Goal: Transaction & Acquisition: Purchase product/service

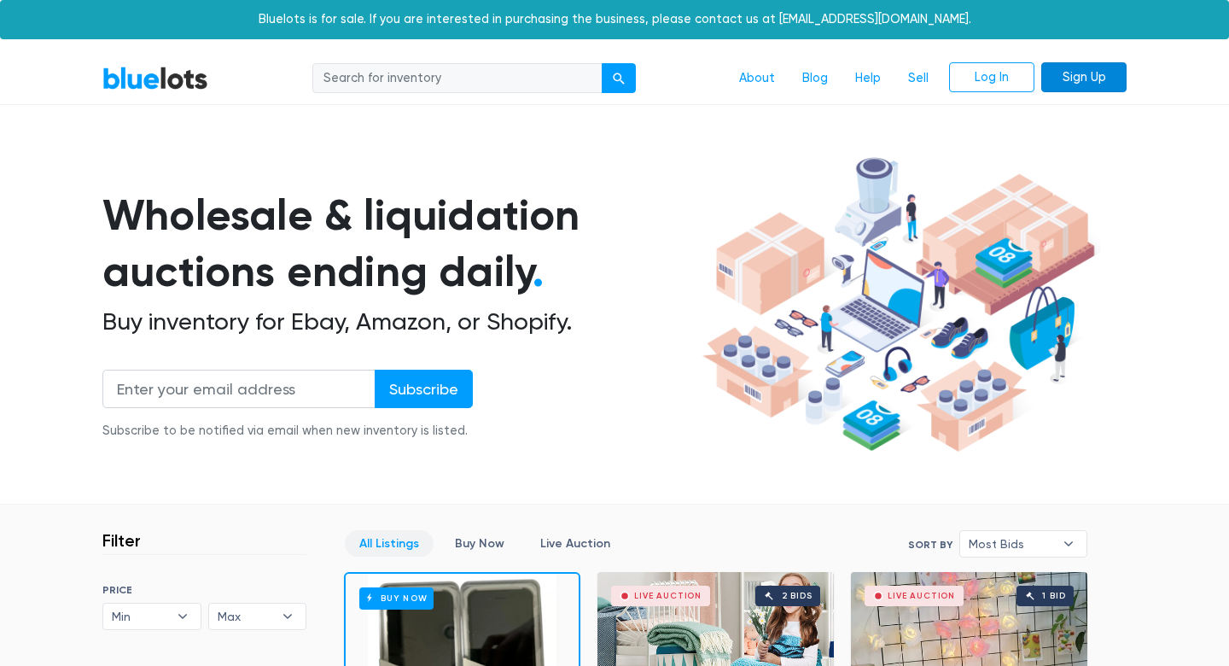
click at [1078, 78] on link "Sign Up" at bounding box center [1083, 77] width 85 height 31
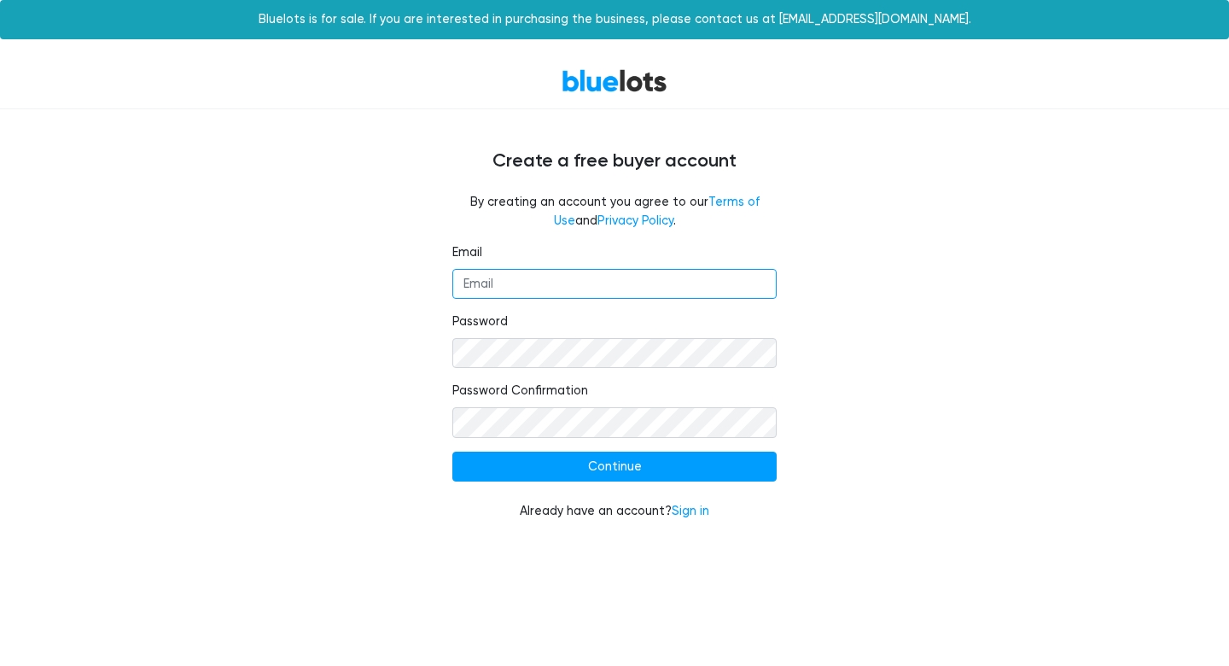
click at [682, 290] on input "Email" at bounding box center [614, 284] width 324 height 31
type input "urbannestclub@gmail.com"
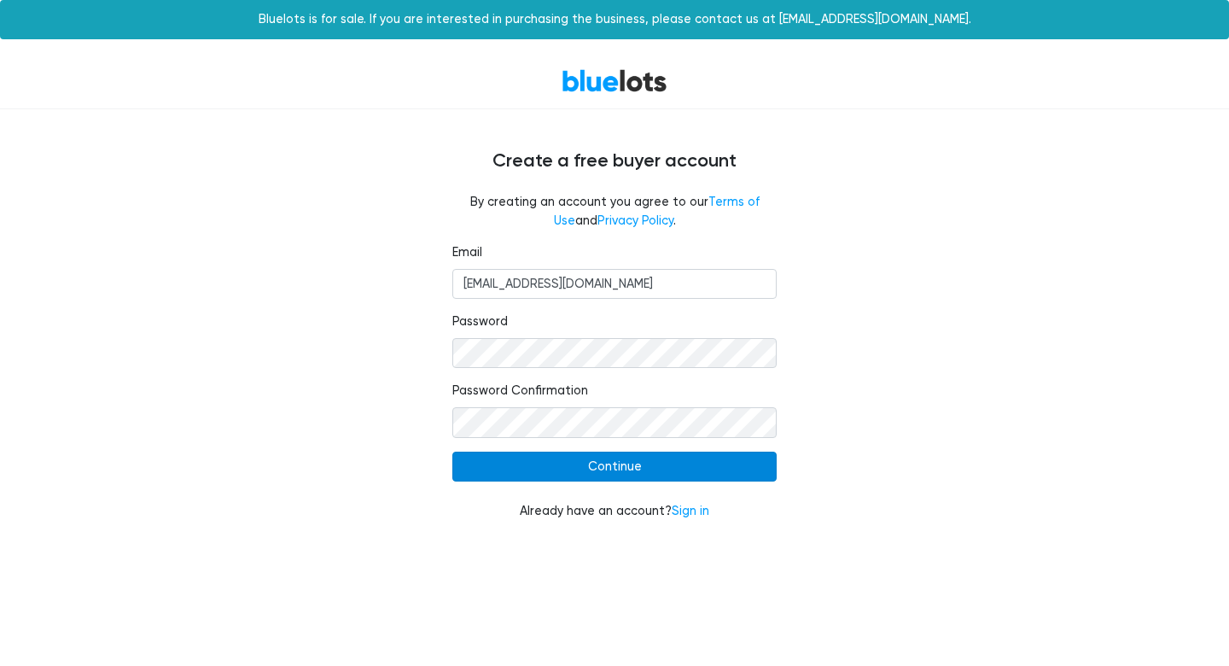
click at [601, 463] on input "Continue" at bounding box center [614, 467] width 324 height 31
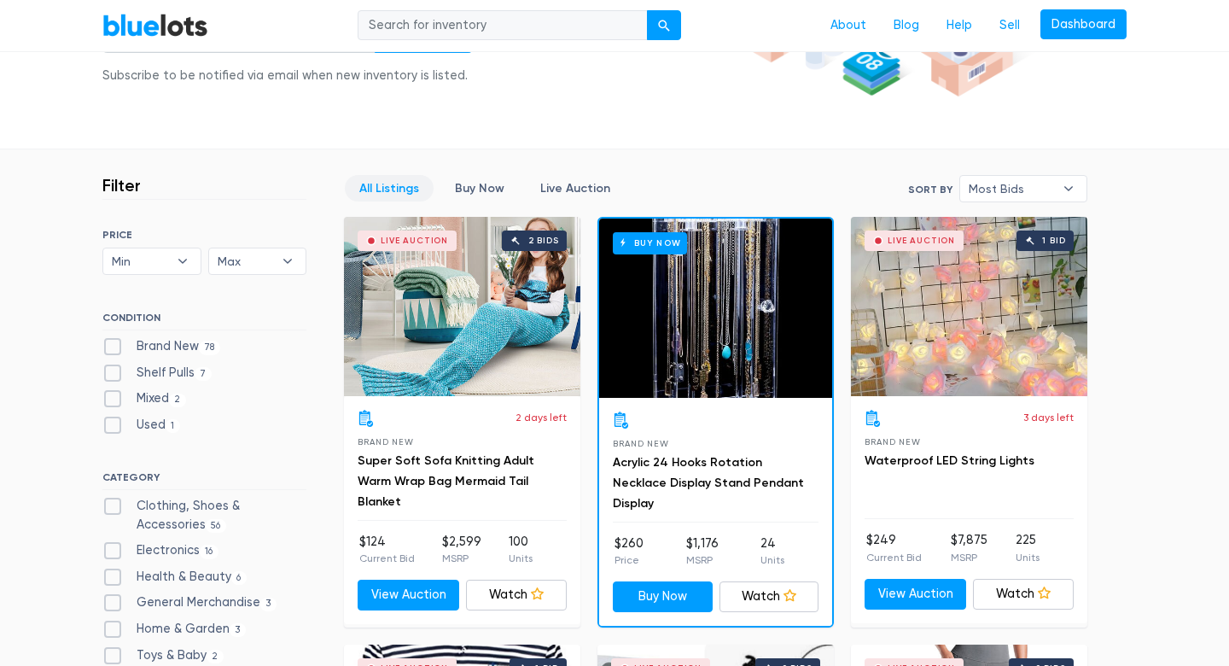
scroll to position [364, 0]
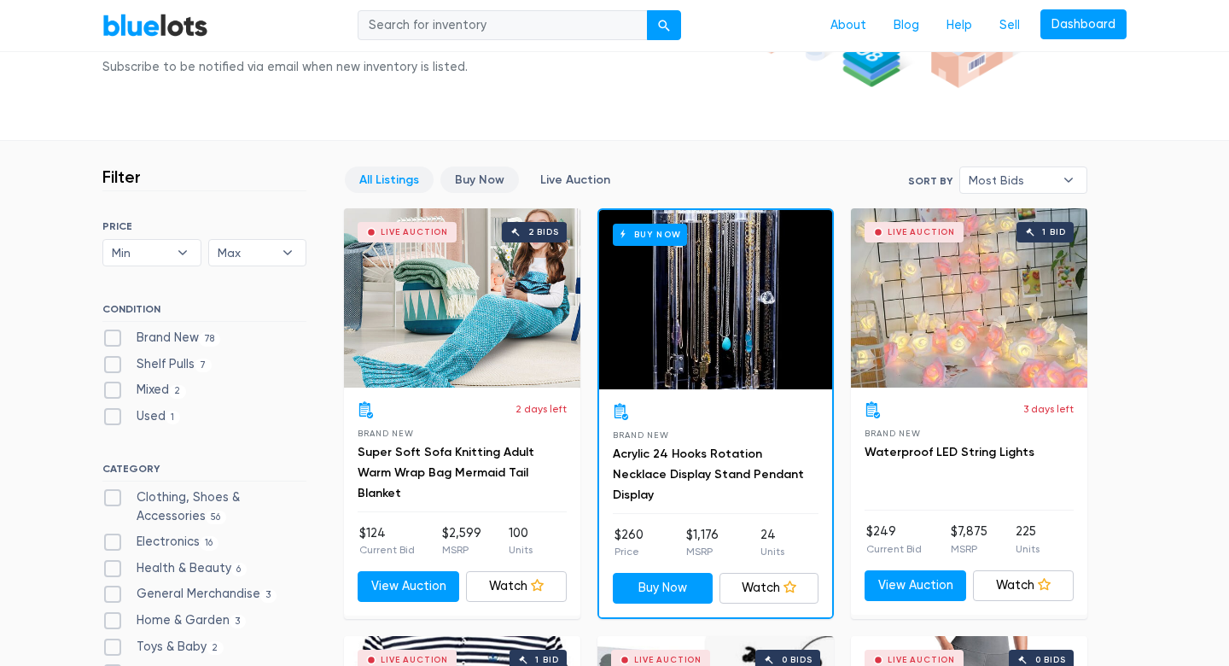
click at [478, 181] on link "Buy Now" at bounding box center [479, 179] width 79 height 26
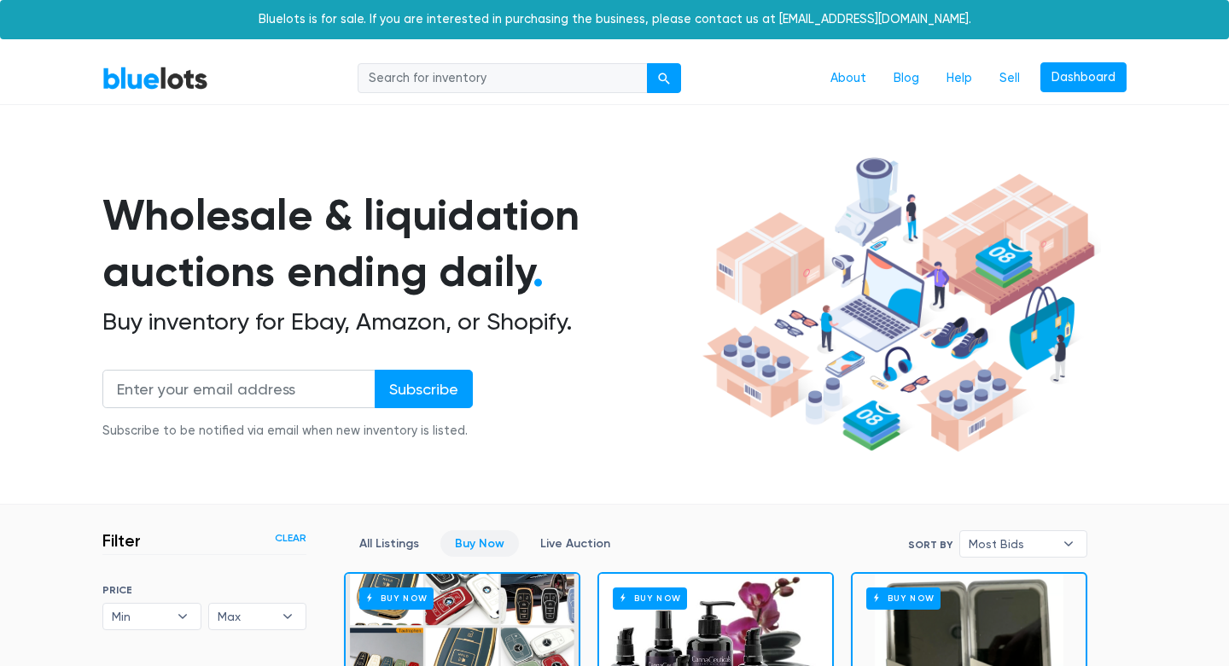
scroll to position [458, 0]
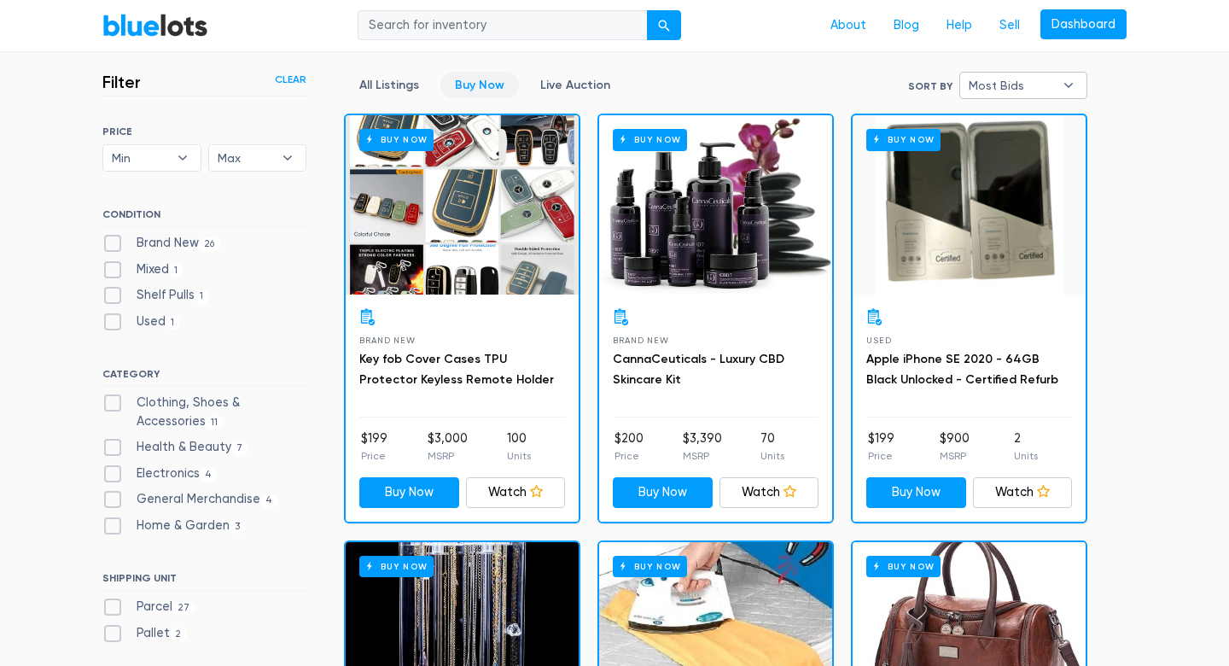
click at [1026, 84] on span "Most Bids" at bounding box center [1011, 86] width 85 height 26
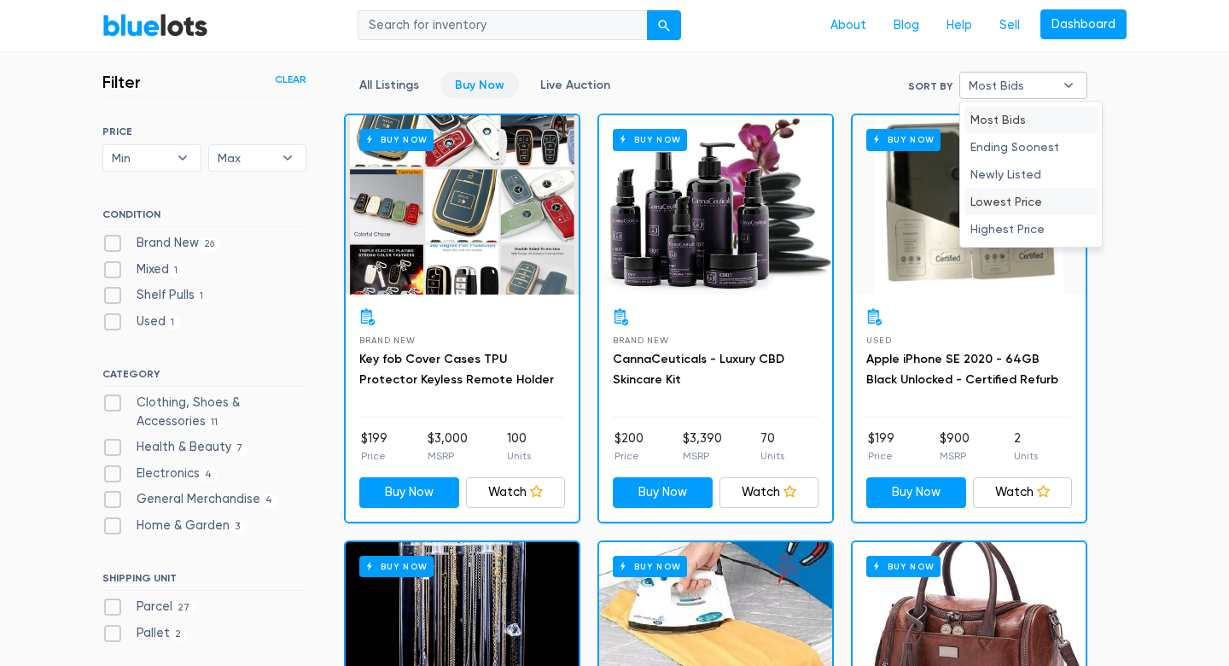
click at [1029, 202] on li "Lowest Price" at bounding box center [1031, 201] width 133 height 27
select select "lowest_price"
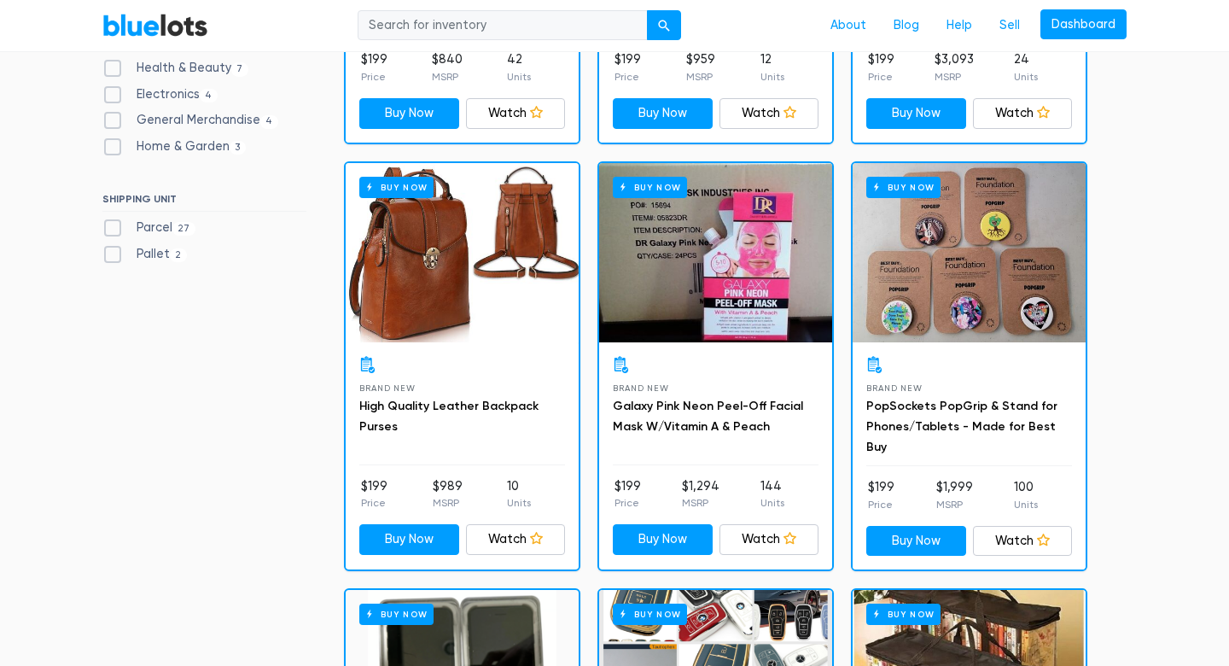
scroll to position [839, 0]
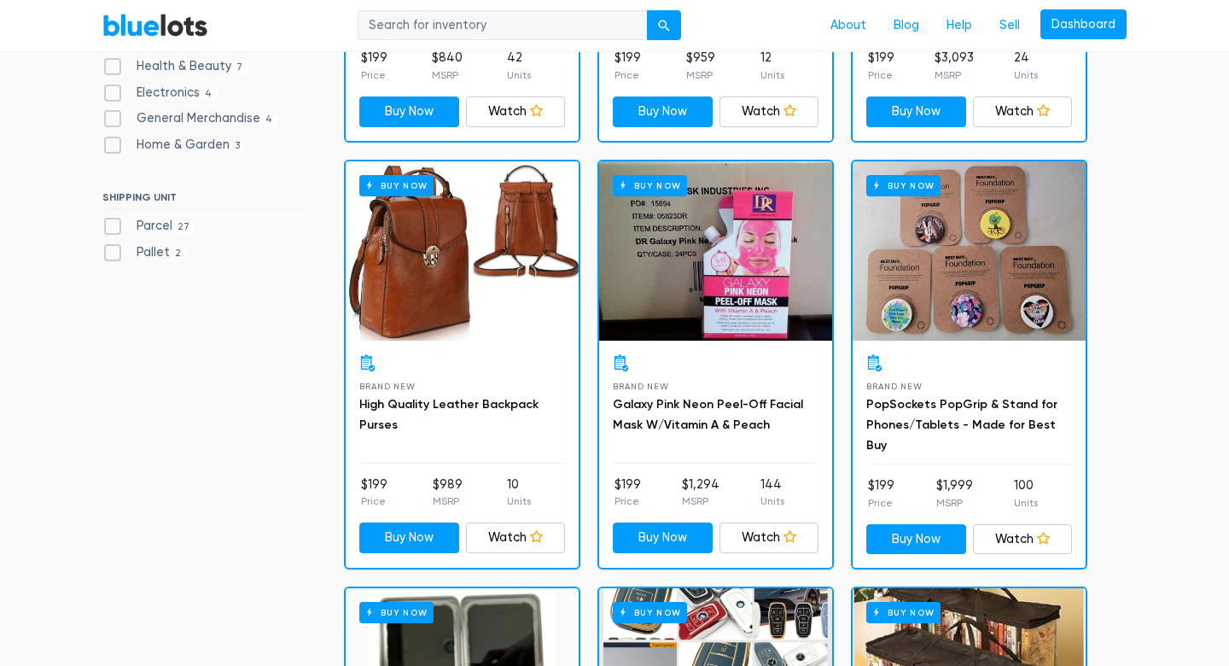
click at [110, 251] on label "Pallet 2" at bounding box center [144, 252] width 85 height 19
click at [110, 251] on input "Pallet 2" at bounding box center [107, 248] width 11 height 11
checkbox input "true"
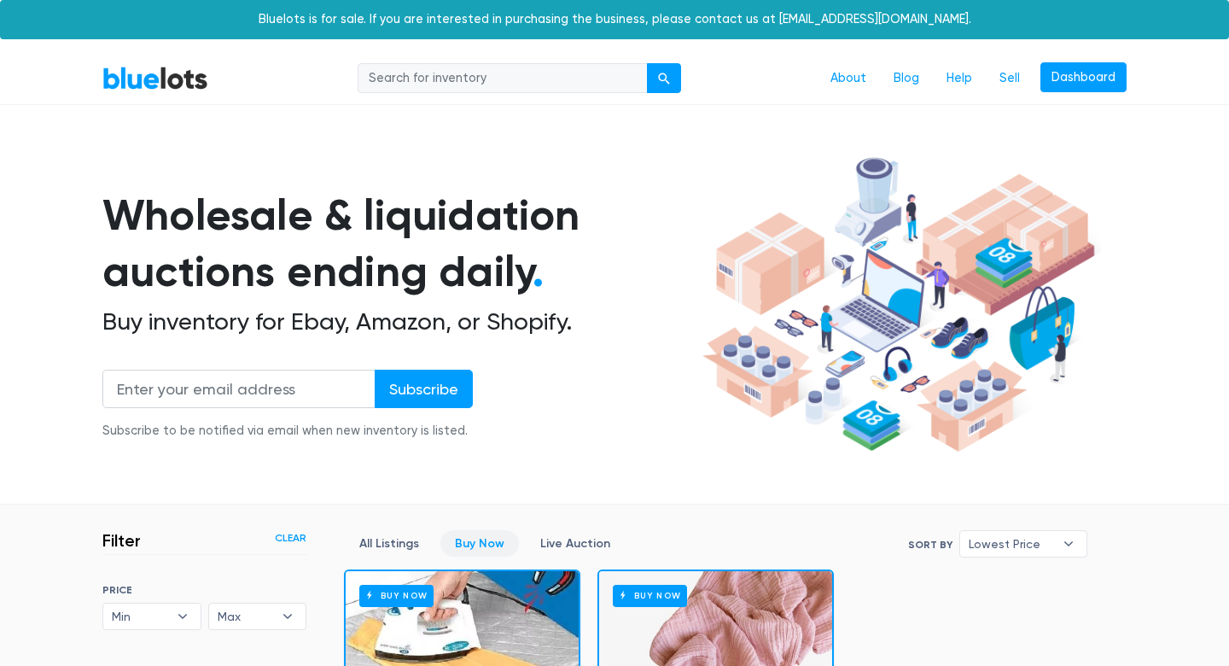
scroll to position [458, 0]
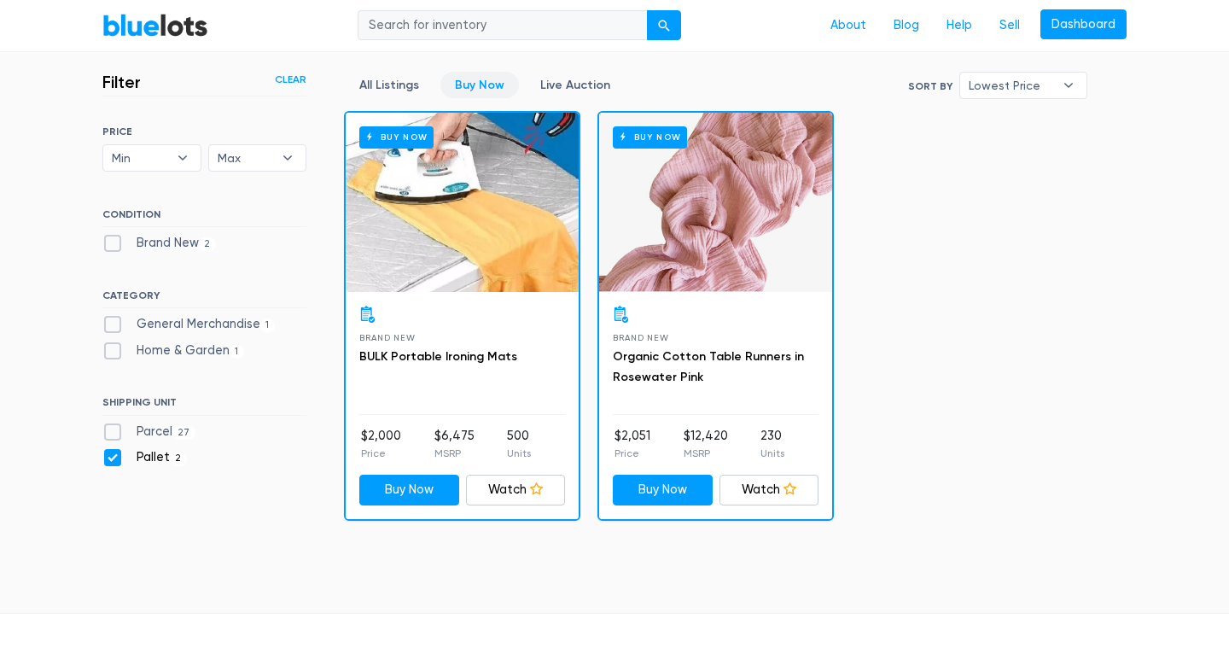
click at [295, 72] on link "Clear" at bounding box center [291, 79] width 32 height 15
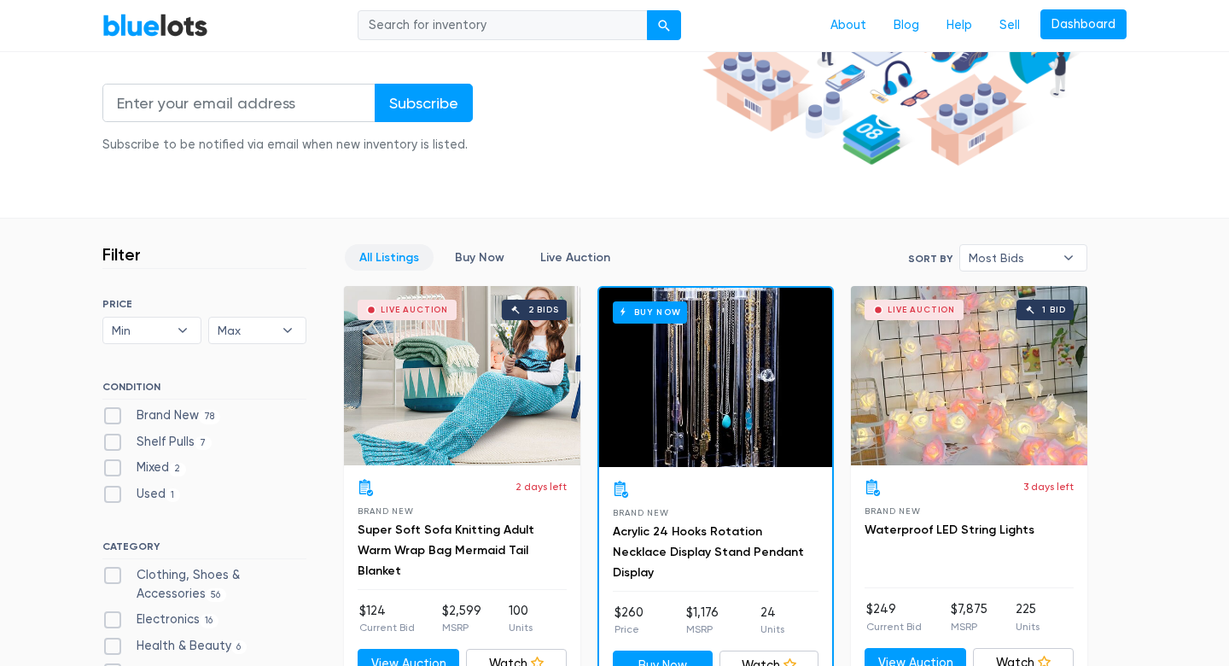
scroll to position [288, 0]
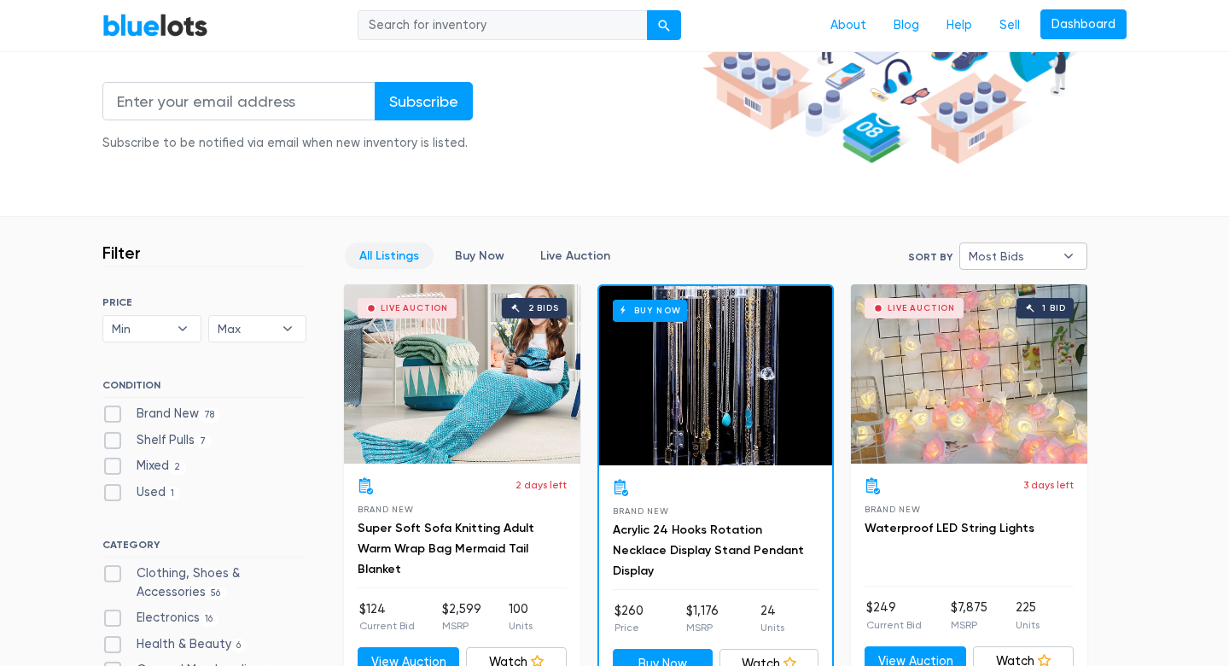
click at [1046, 256] on span "Most Bids" at bounding box center [1011, 256] width 85 height 26
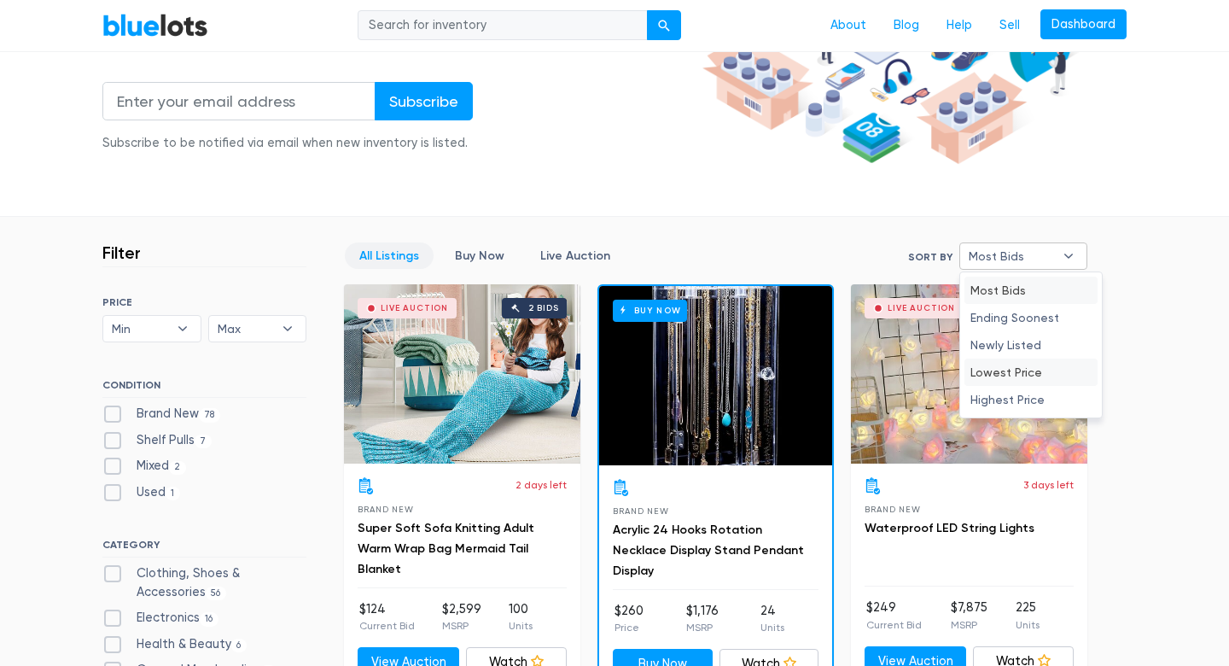
click at [1040, 376] on li "Lowest Price" at bounding box center [1031, 371] width 133 height 27
select select "lowest_price"
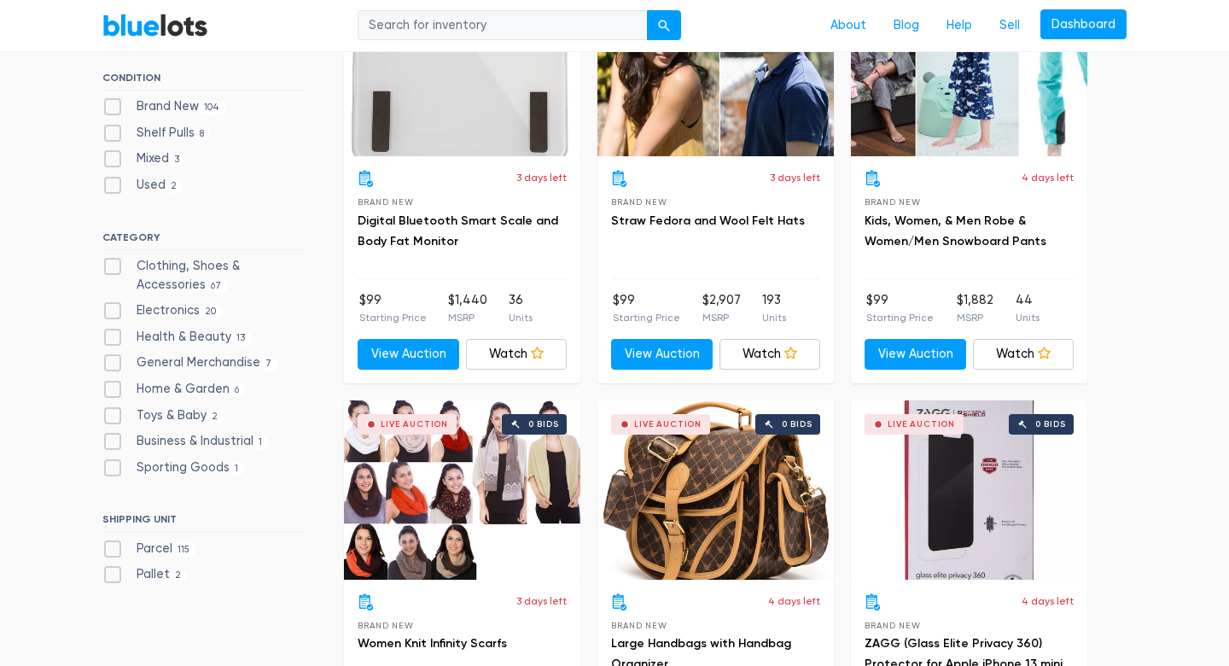
scroll to position [592, 0]
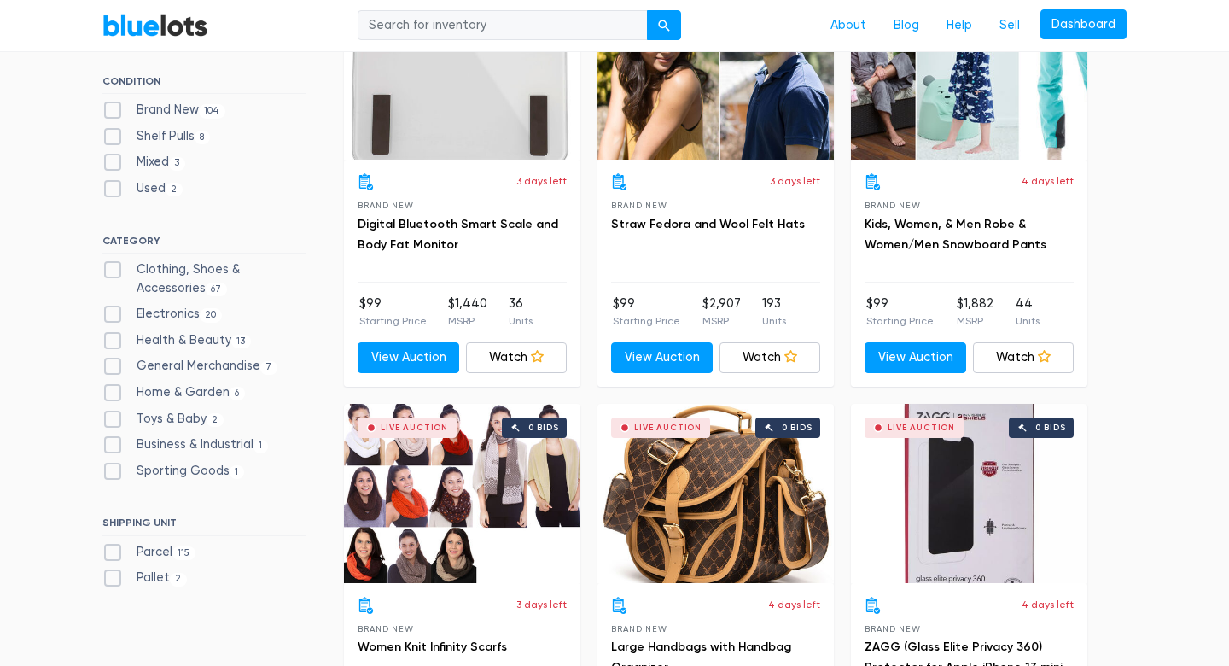
click at [114, 336] on label "Health & Beauty 13" at bounding box center [176, 340] width 149 height 19
click at [114, 336] on Beauty"] "Health & Beauty 13" at bounding box center [107, 336] width 11 height 11
checkbox Beauty"] "true"
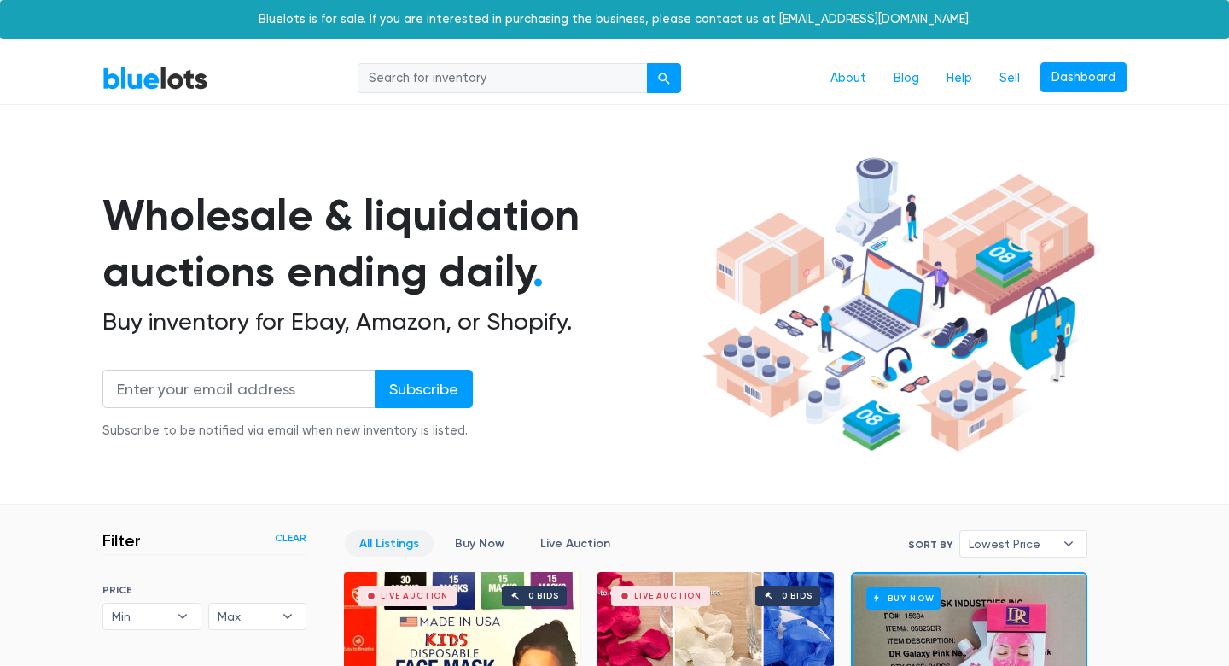
scroll to position [458, 0]
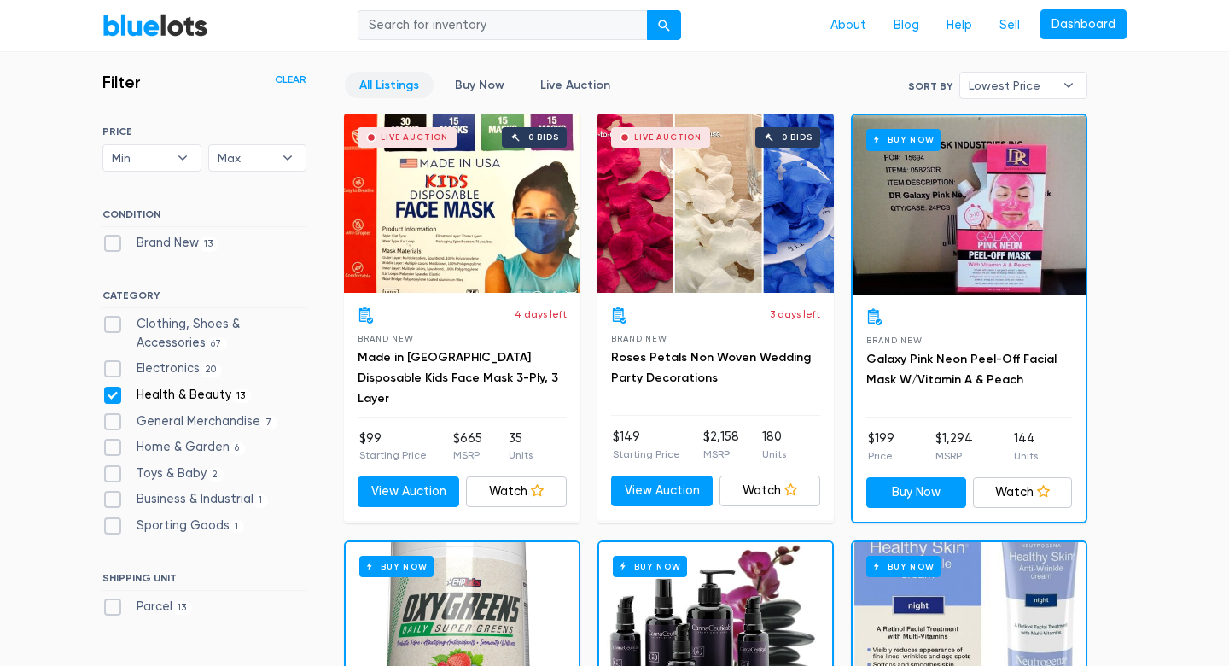
click at [115, 442] on label "Home & Garden 6" at bounding box center [173, 447] width 143 height 19
click at [114, 442] on Garden"] "Home & Garden 6" at bounding box center [107, 443] width 11 height 11
checkbox Garden"] "true"
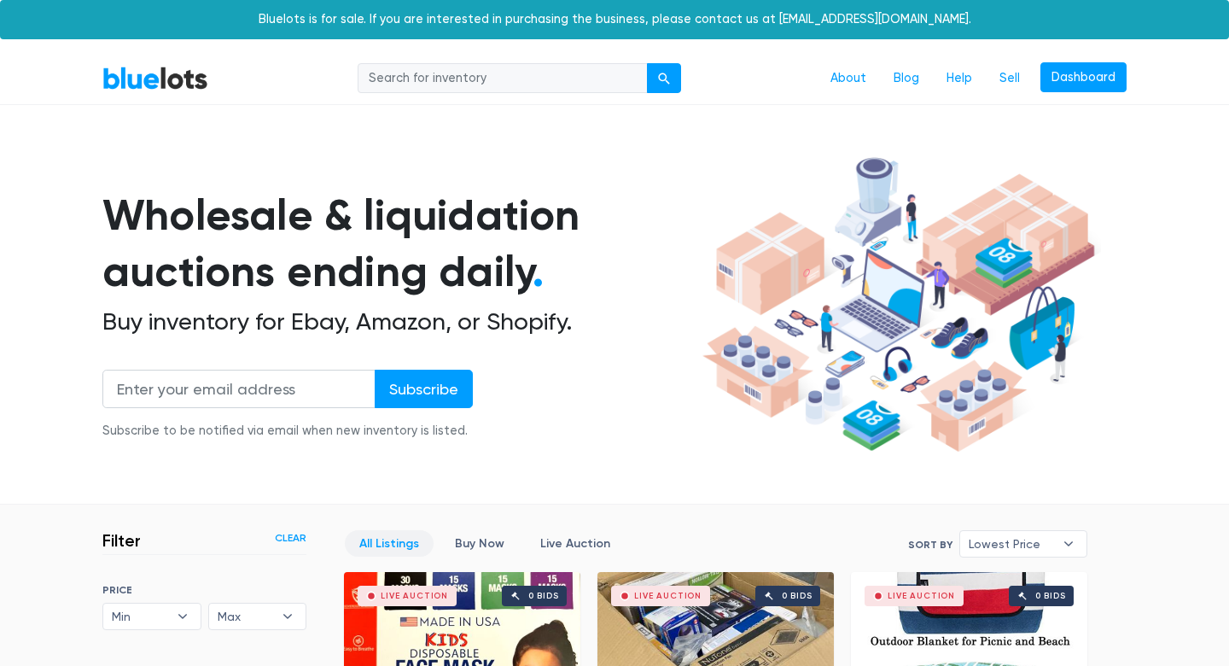
scroll to position [458, 0]
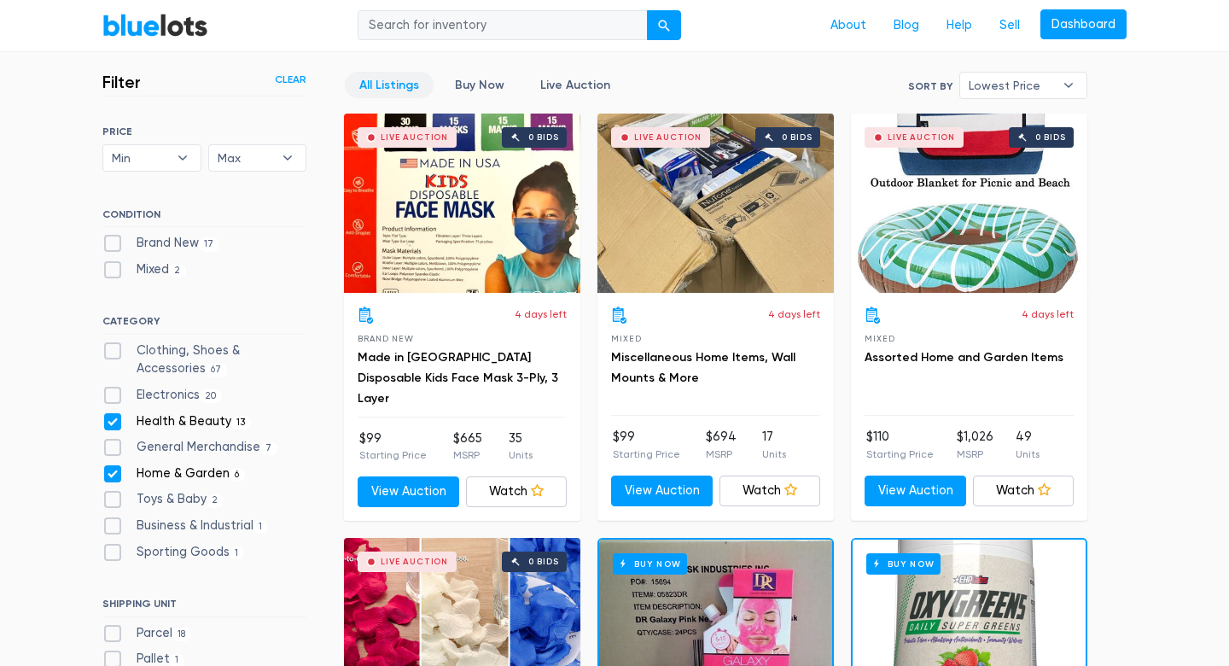
click at [116, 442] on label "General Merchandise 7" at bounding box center [189, 447] width 175 height 19
click at [114, 442] on Merchandise"] "General Merchandise 7" at bounding box center [107, 443] width 11 height 11
checkbox Merchandise"] "true"
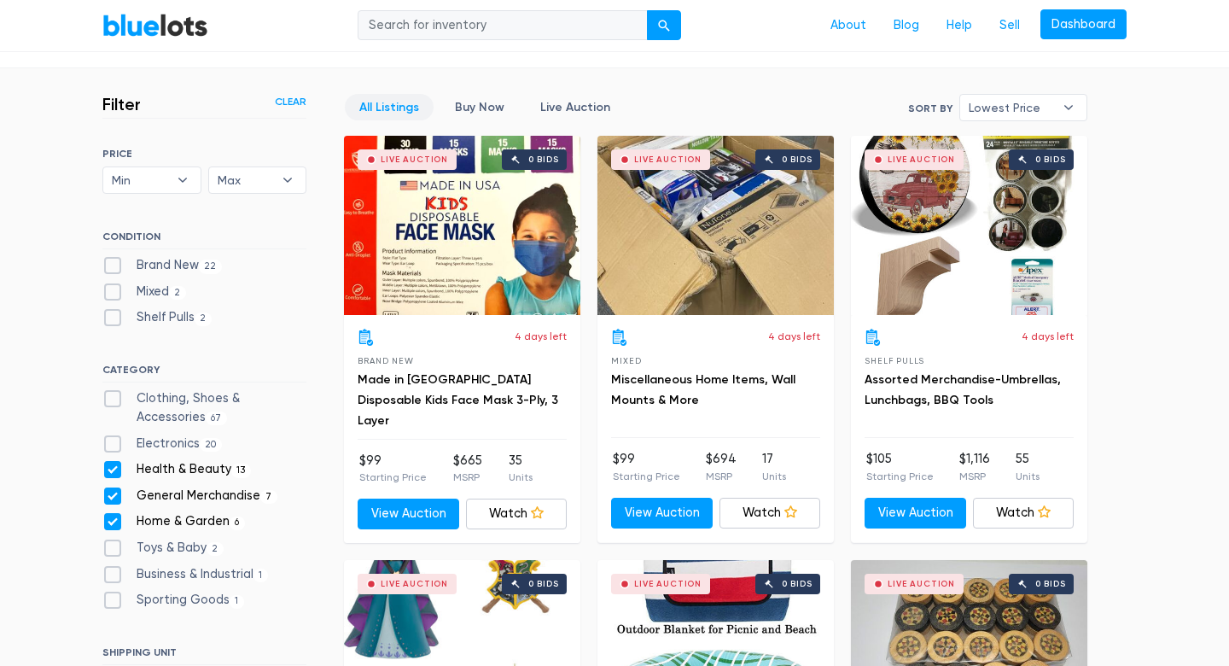
scroll to position [435, 0]
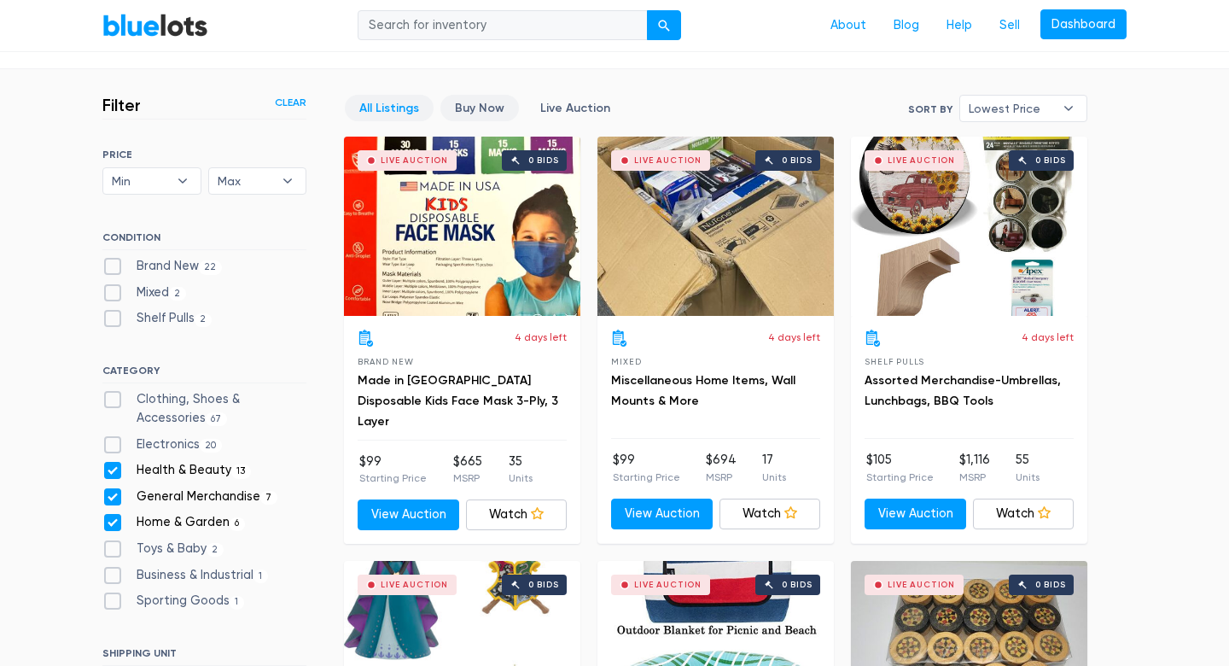
click at [481, 115] on link "Buy Now" at bounding box center [479, 108] width 79 height 26
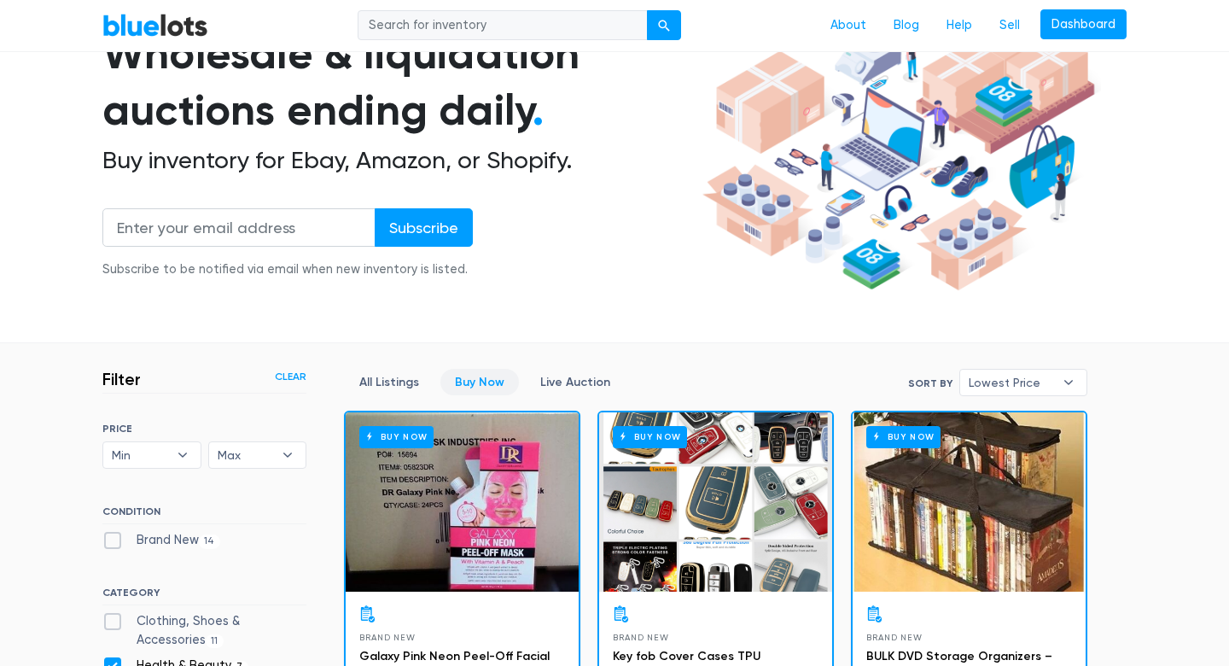
scroll to position [196, 0]
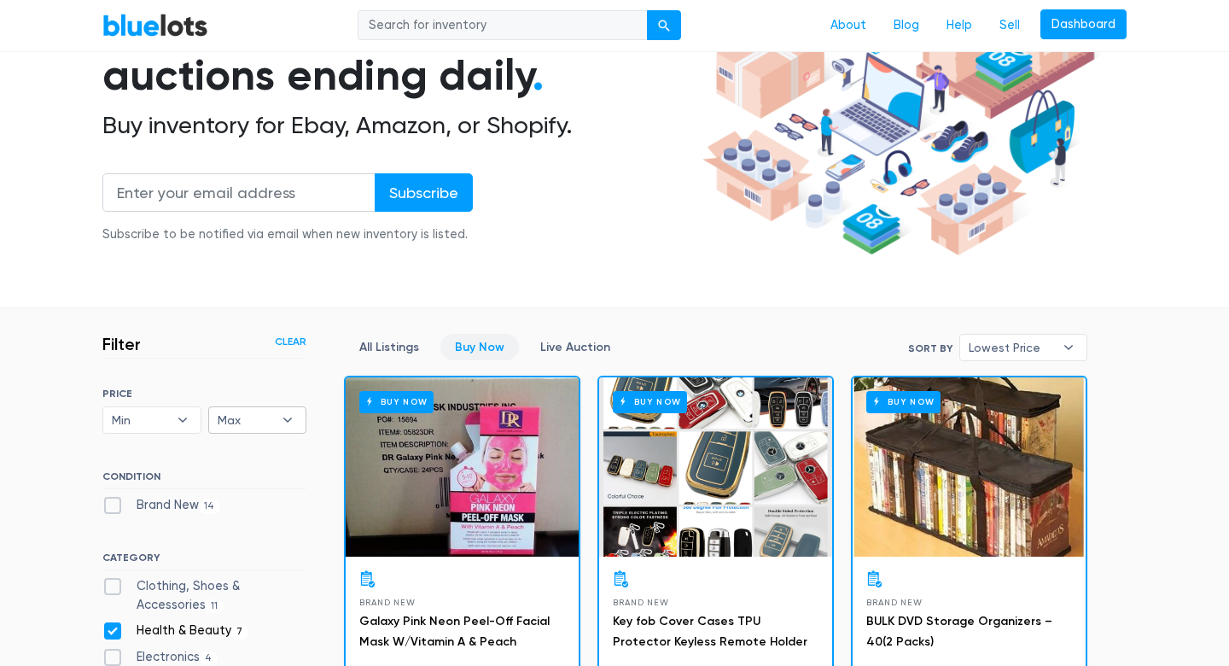
click at [284, 419] on b "▾" at bounding box center [288, 420] width 36 height 26
click at [253, 198] on li "$100" at bounding box center [279, 196] width 133 height 27
select select "10000"
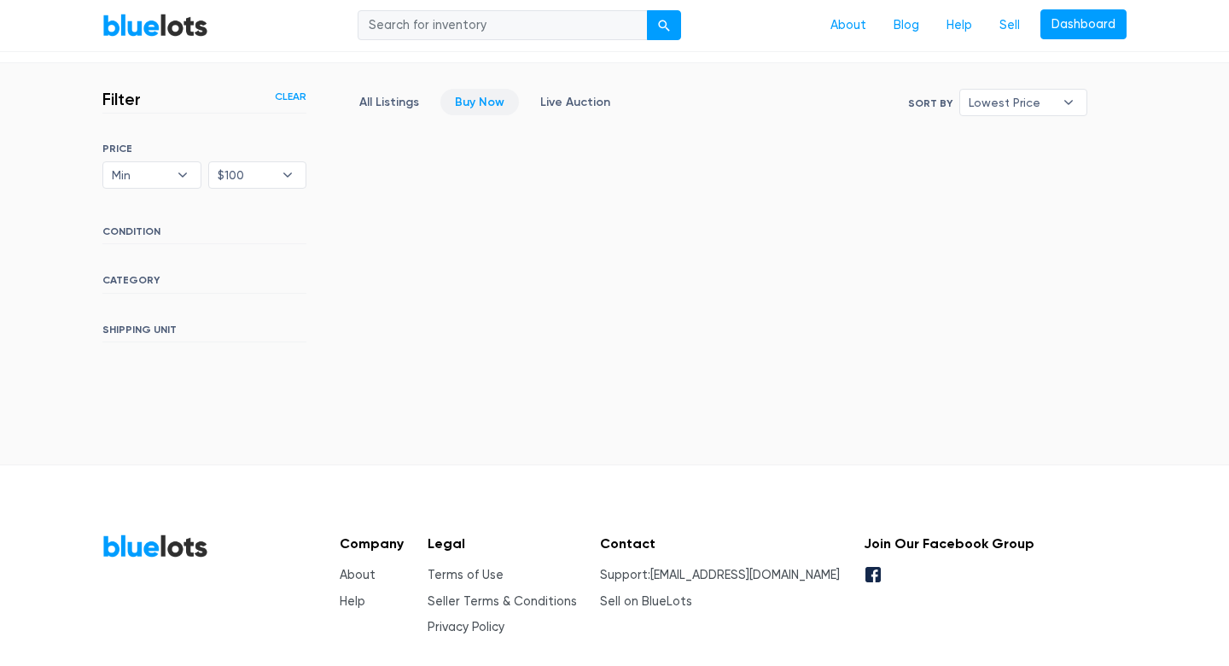
scroll to position [448, 0]
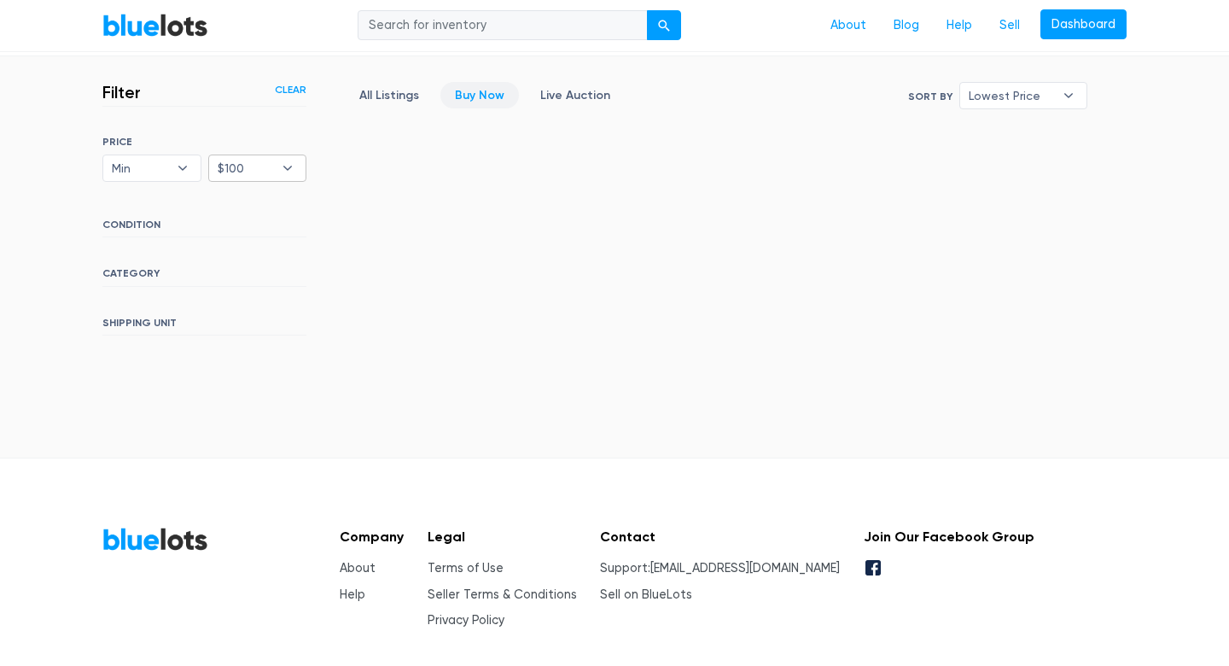
click at [287, 171] on b "▾" at bounding box center [288, 168] width 36 height 26
click at [296, 91] on link "Clear" at bounding box center [291, 89] width 32 height 15
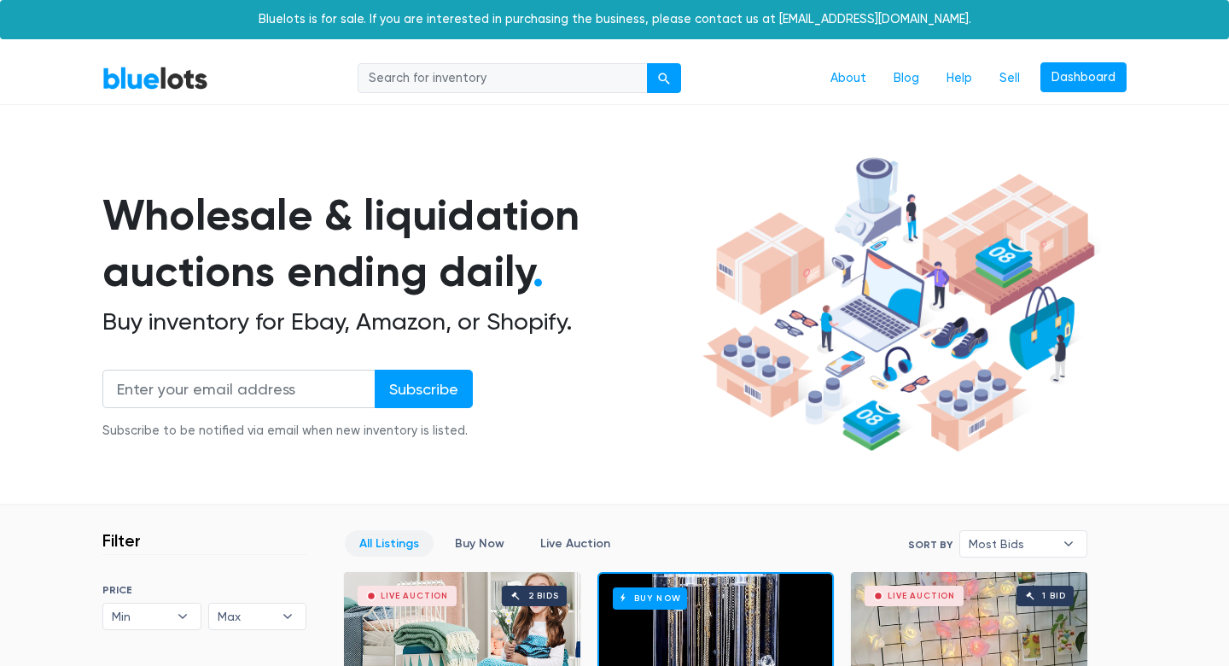
scroll to position [458, 0]
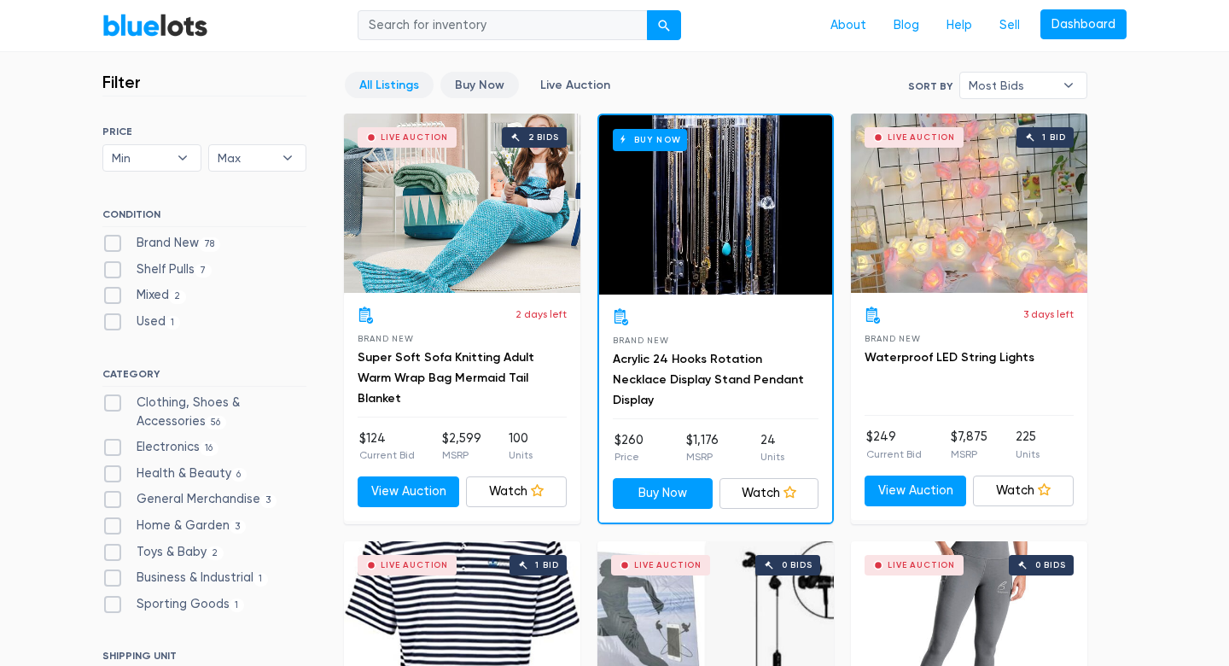
click at [473, 83] on link "Buy Now" at bounding box center [479, 85] width 79 height 26
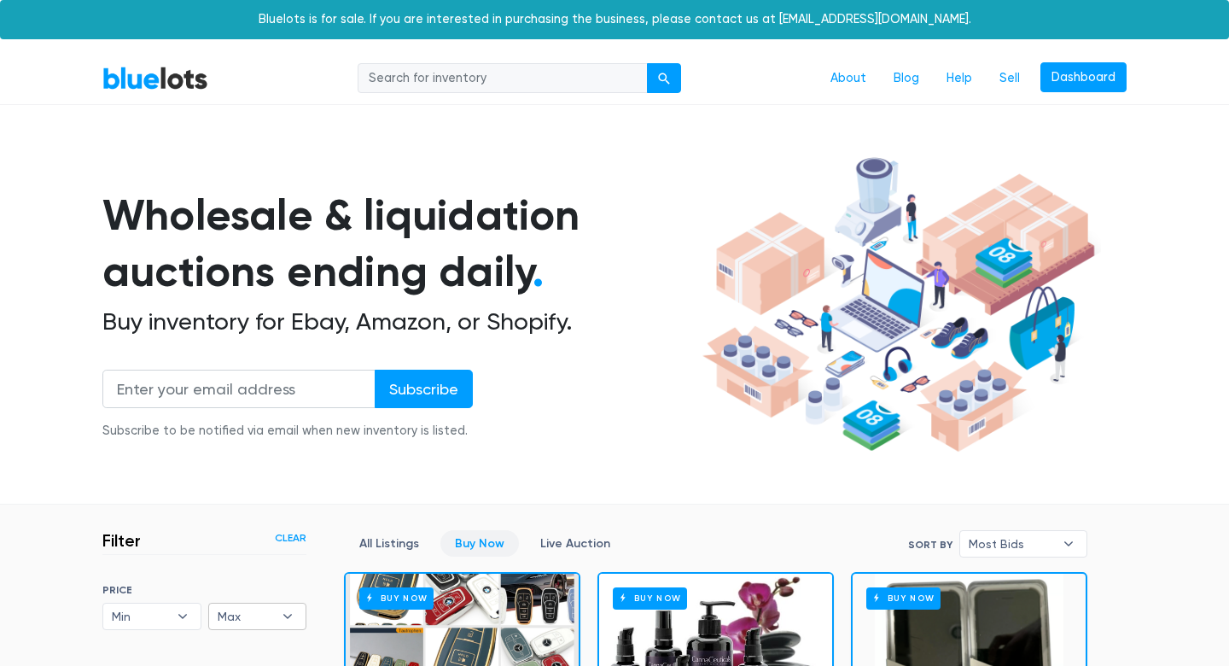
scroll to position [458, 0]
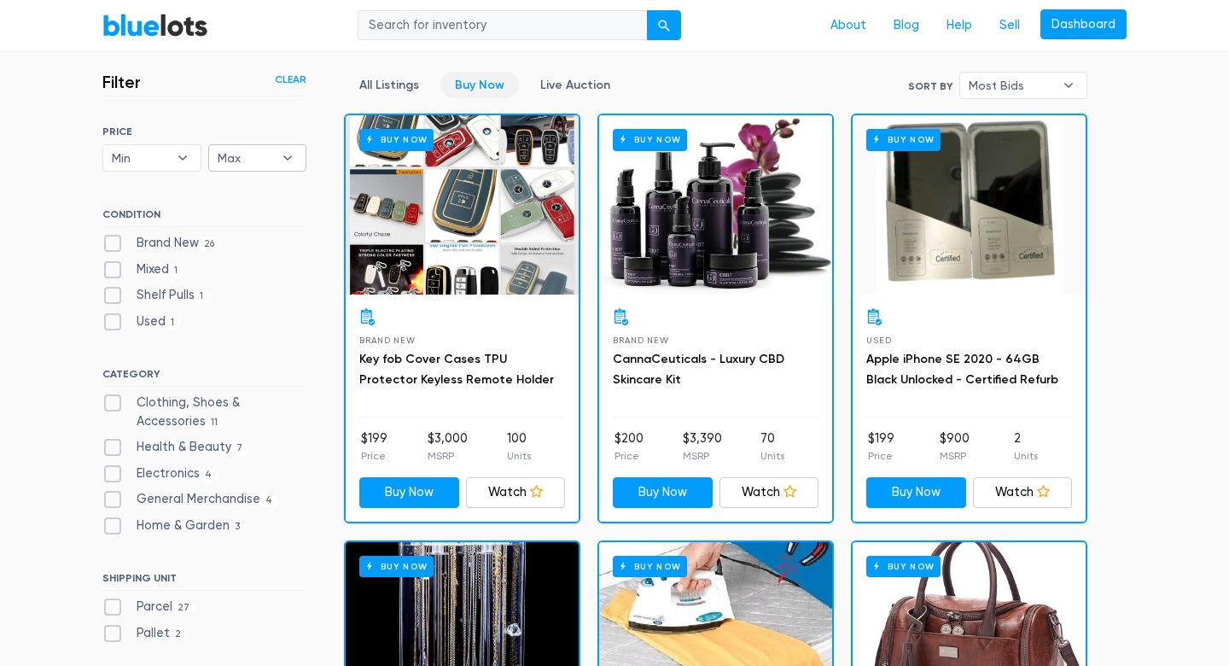
click at [289, 152] on b "▾" at bounding box center [288, 158] width 36 height 26
click at [277, 217] on li "$100" at bounding box center [279, 219] width 133 height 27
select select "10000"
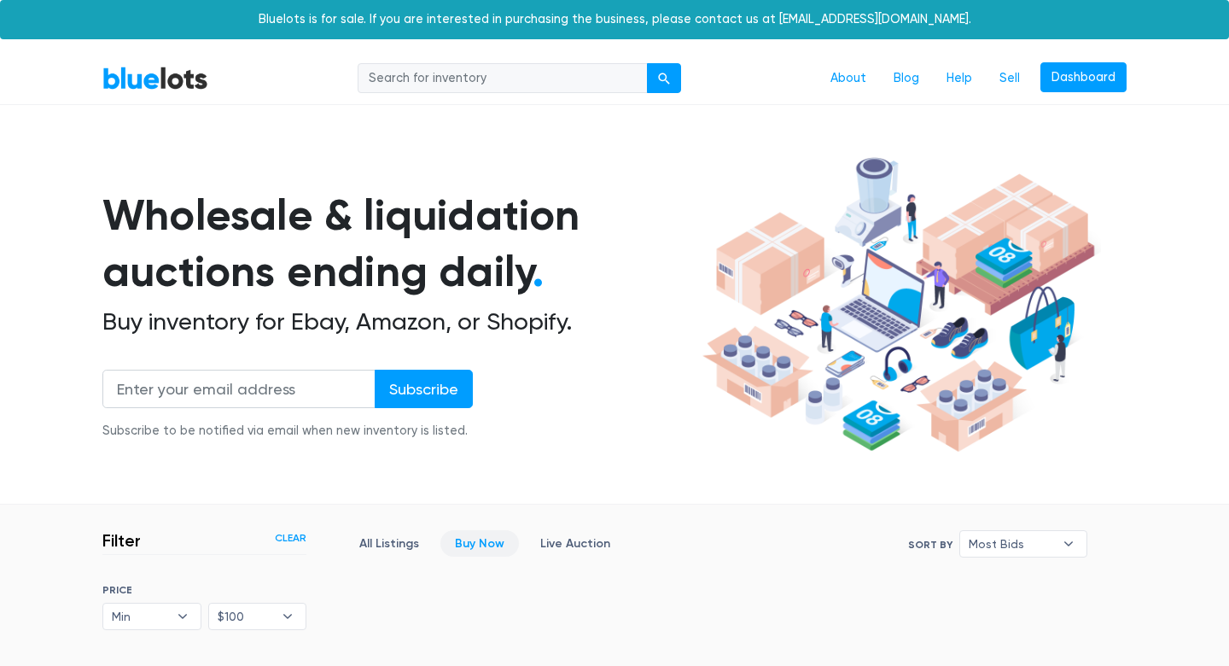
scroll to position [458, 0]
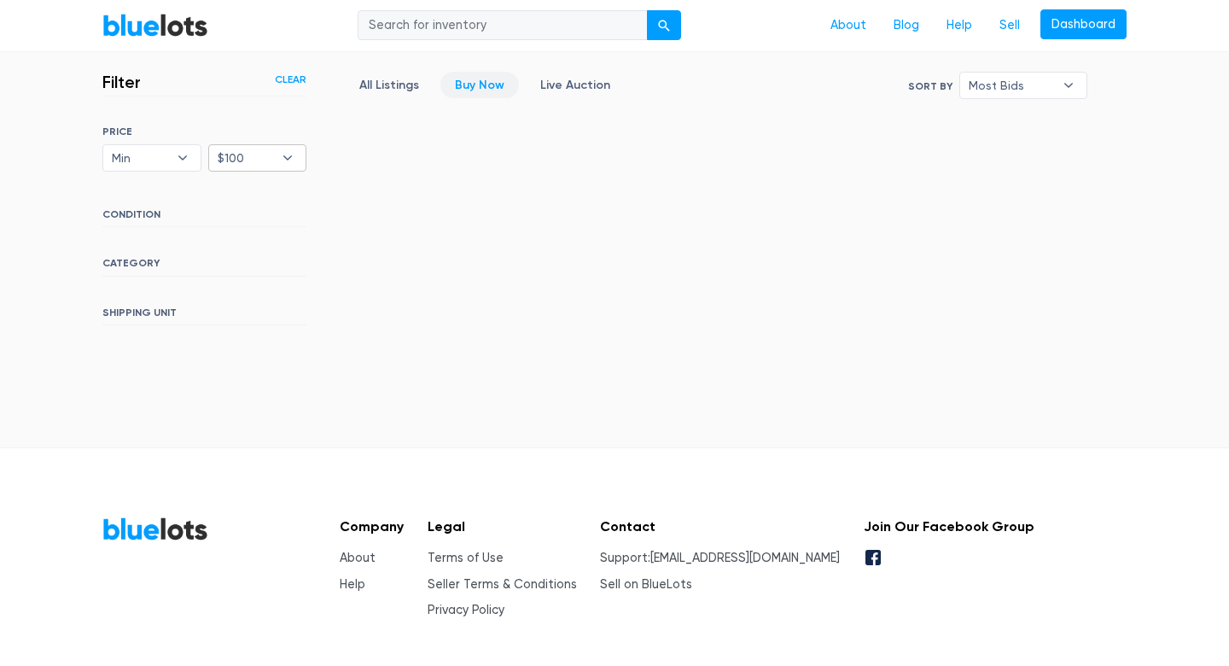
click at [286, 157] on b "▾" at bounding box center [288, 158] width 36 height 26
click at [283, 248] on li "$200" at bounding box center [279, 246] width 133 height 27
select select "20000"
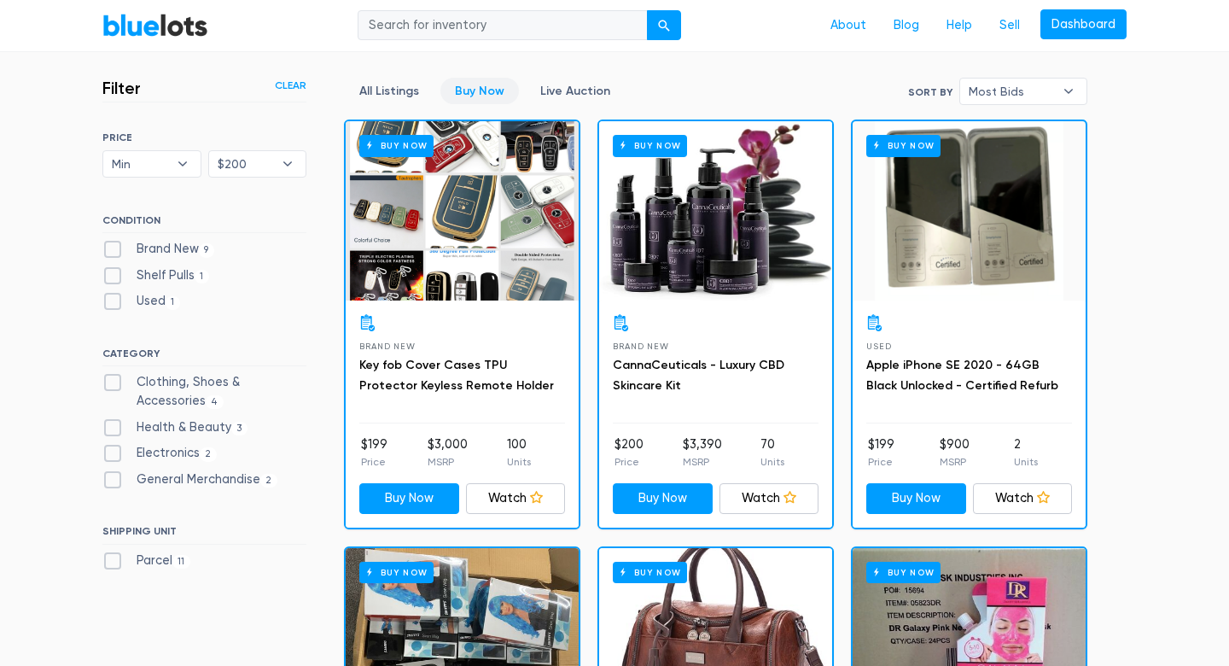
scroll to position [439, 0]
